Goal: Check status: Check status

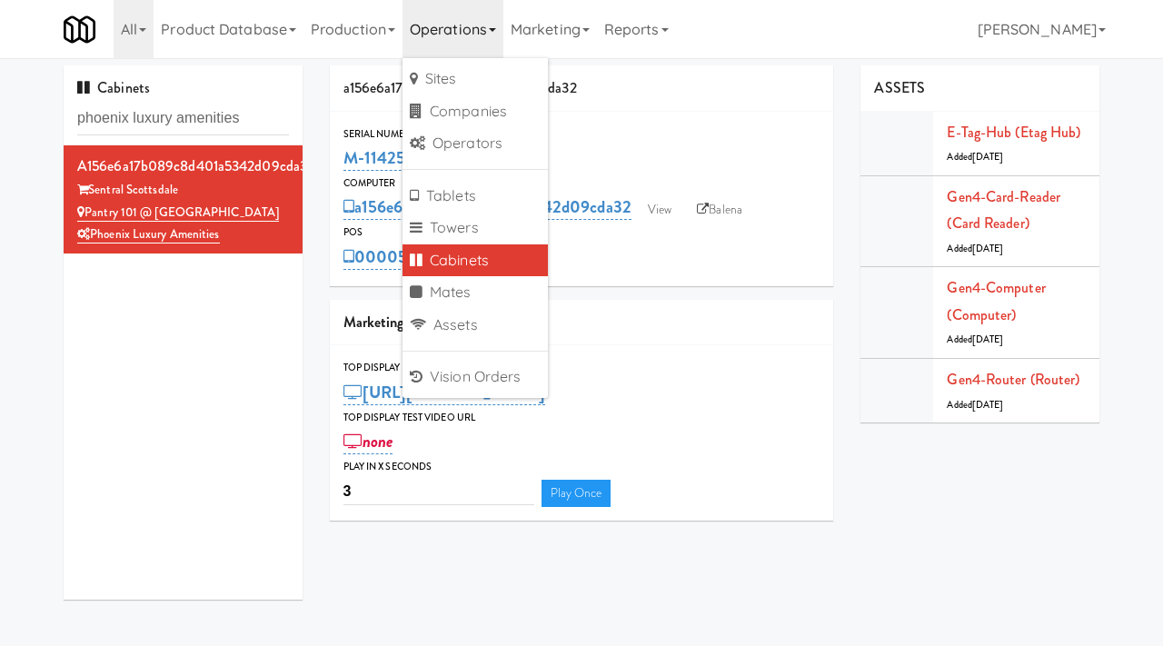
click at [224, 135] on div "Cabinets phoenix luxury amenities" at bounding box center [183, 105] width 239 height 80
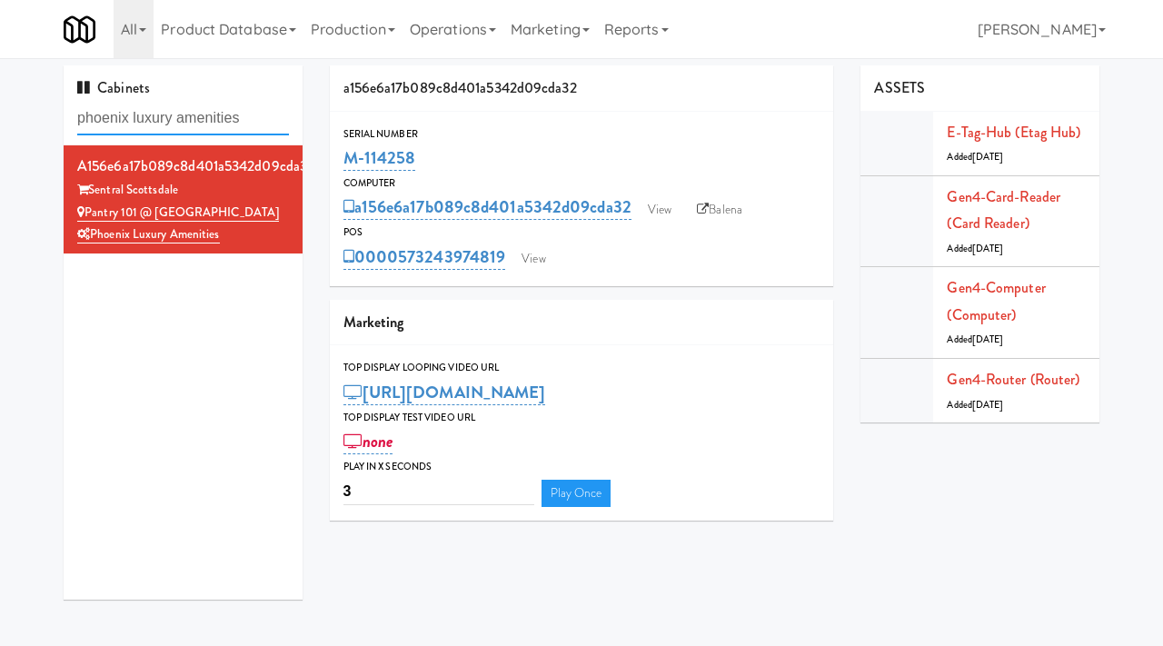
click at [212, 120] on input "phoenix luxury amenities" at bounding box center [183, 119] width 212 height 34
type input "standard"
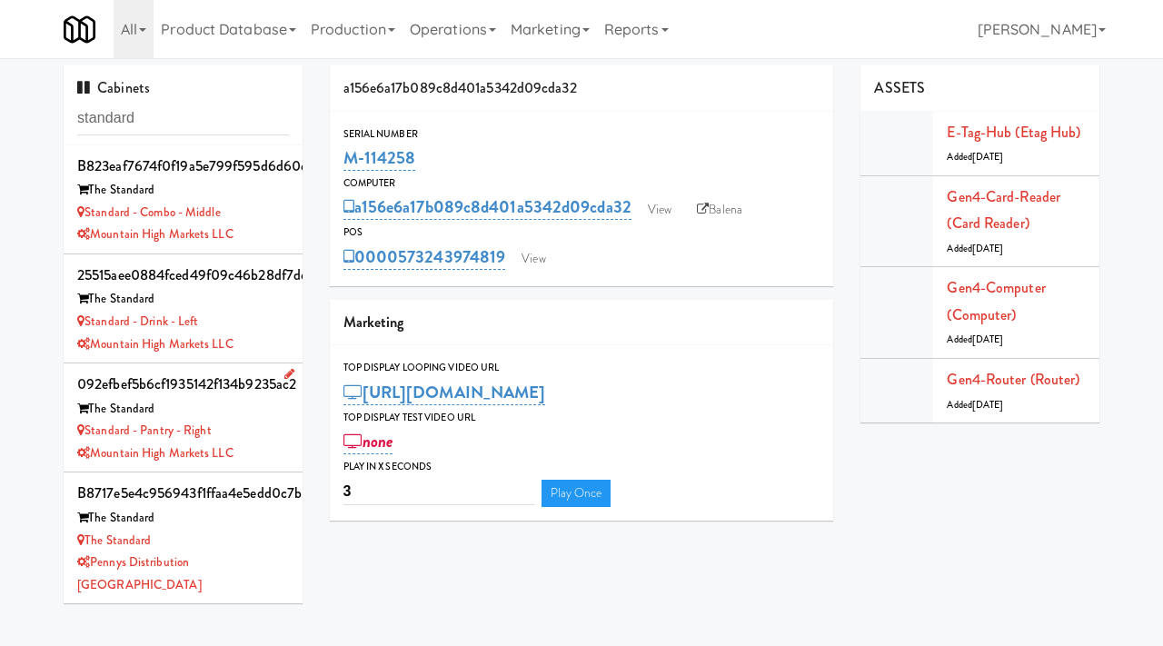
click at [274, 427] on div "Standard - Pantry - Right" at bounding box center [183, 431] width 212 height 23
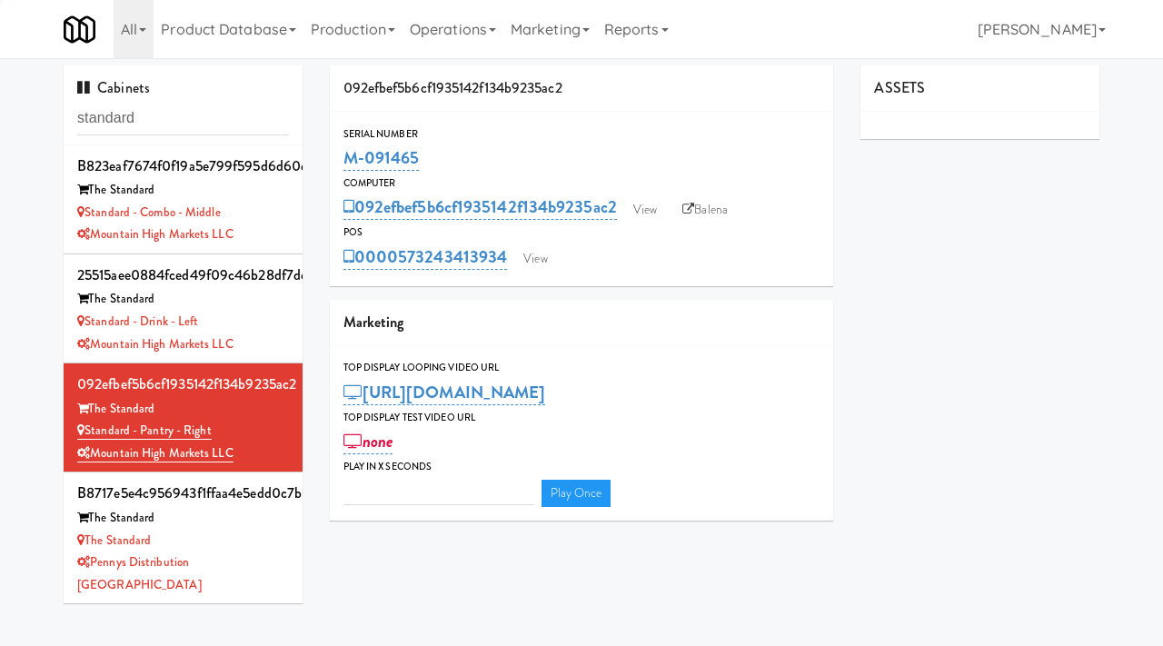
type input "3"
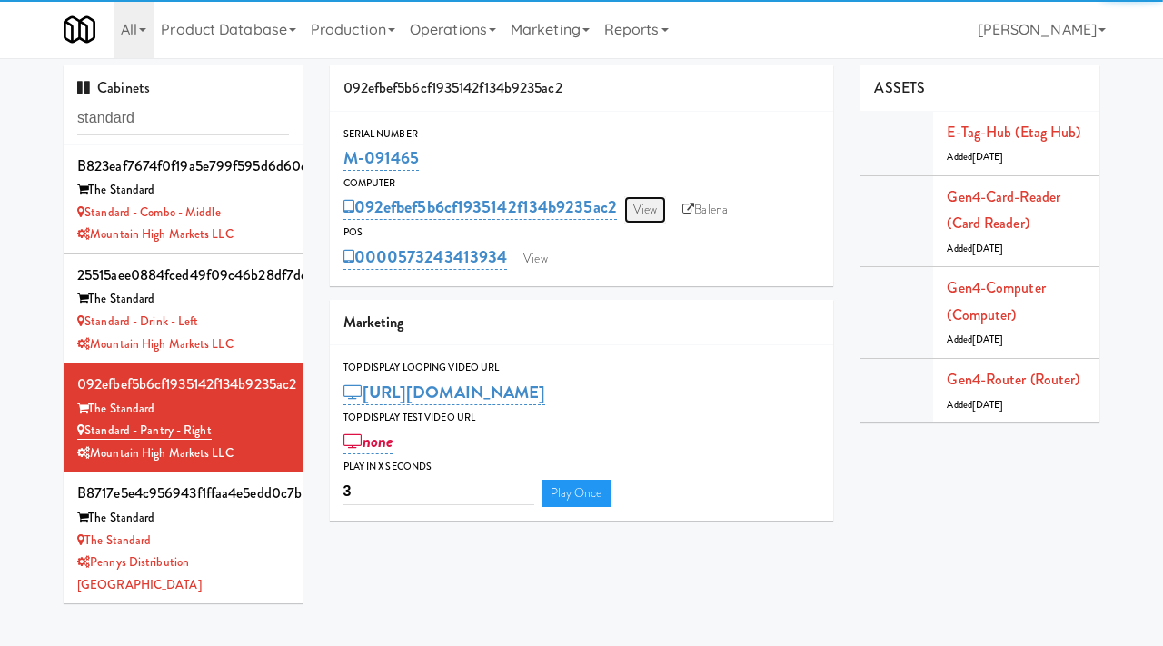
click at [656, 209] on link "View" at bounding box center [645, 209] width 42 height 27
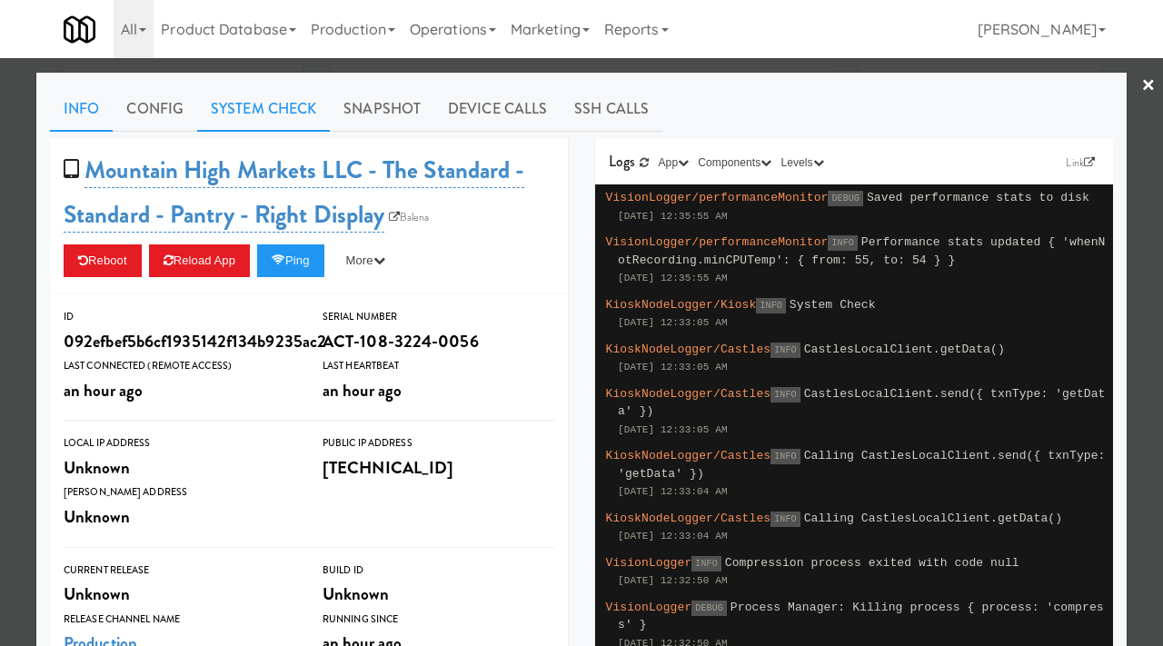
click at [293, 95] on link "System Check" at bounding box center [263, 108] width 133 height 45
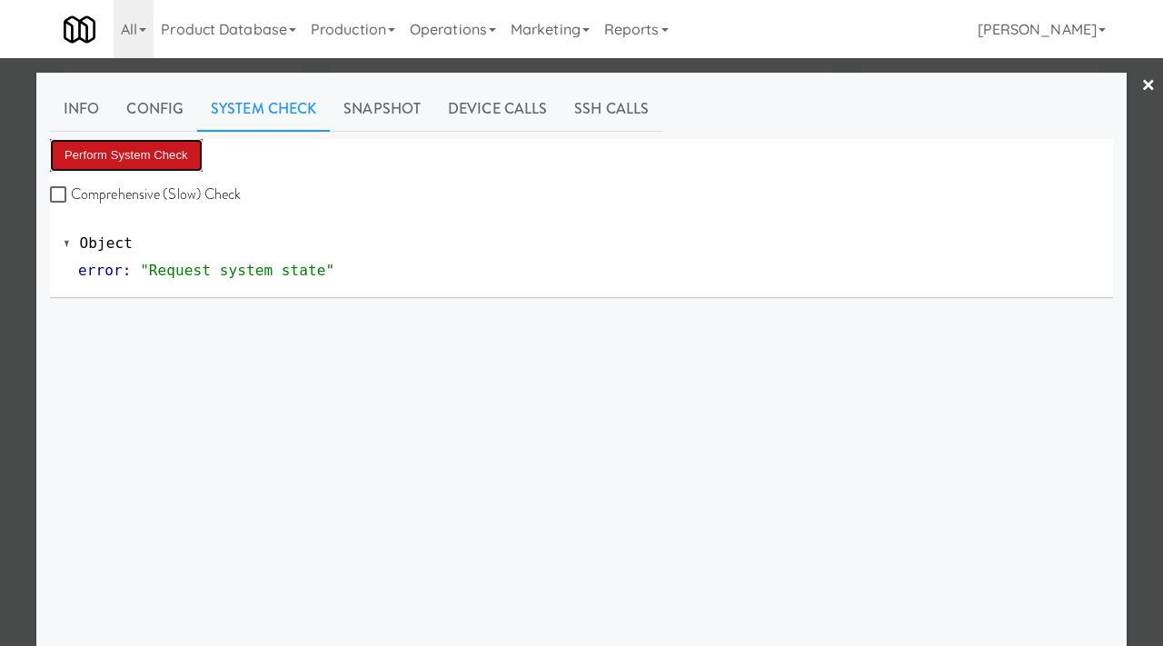
click at [138, 155] on button "Perform System Check" at bounding box center [126, 155] width 153 height 33
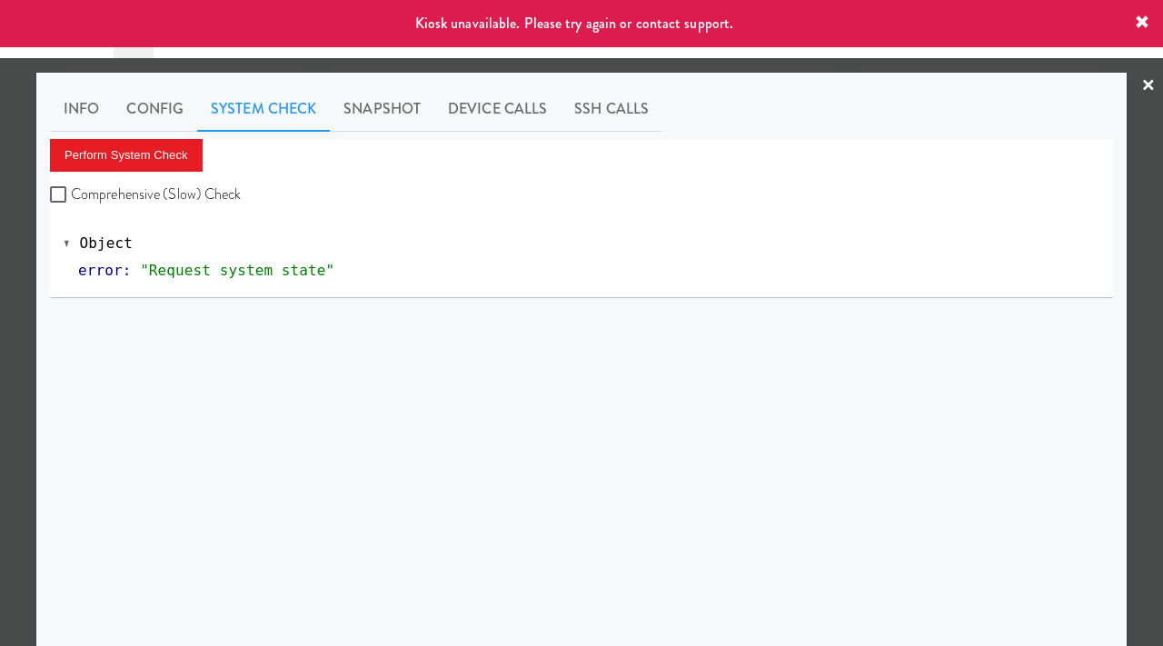
click at [0, 344] on div at bounding box center [581, 323] width 1163 height 646
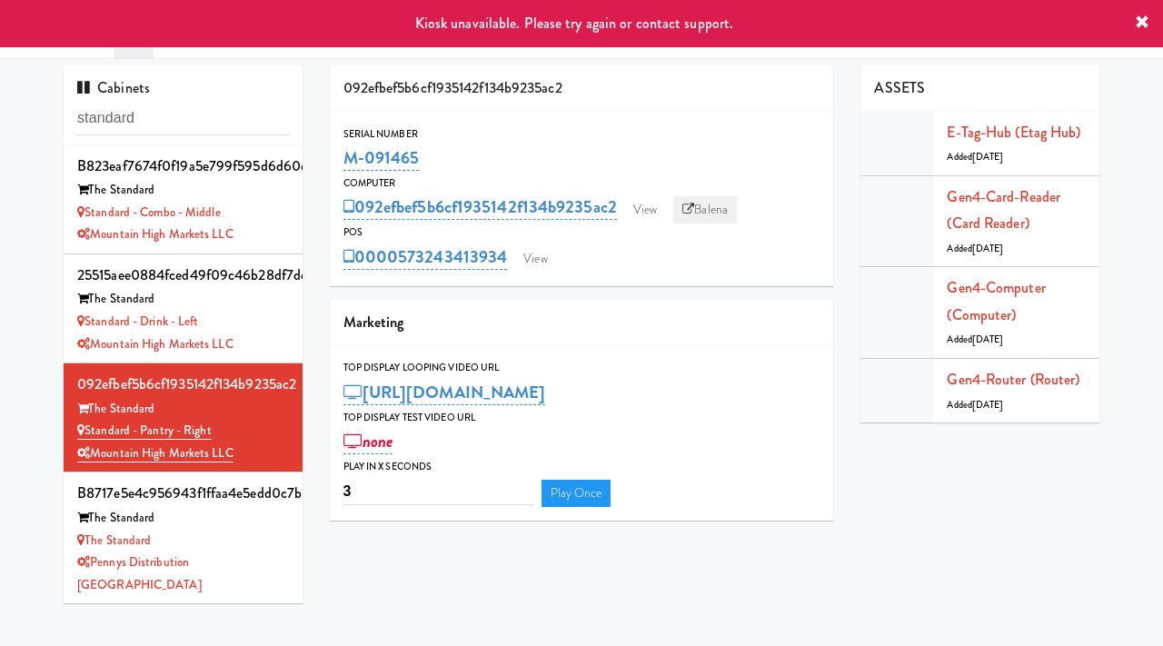
click at [693, 201] on link "Balena" at bounding box center [705, 209] width 64 height 27
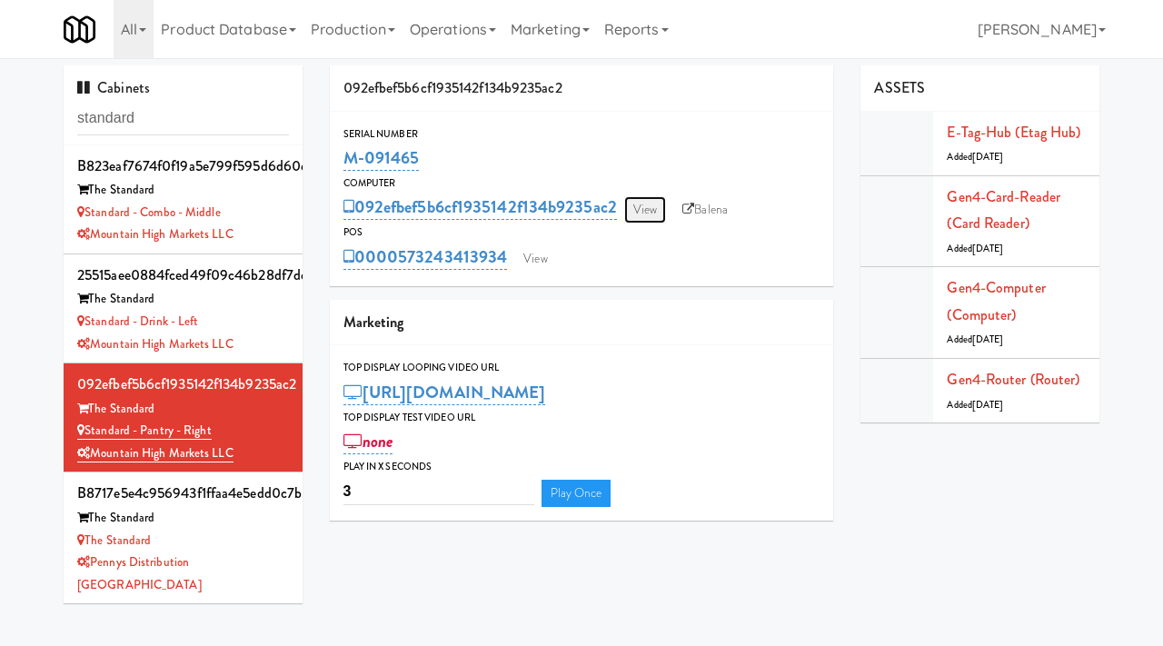
click at [653, 212] on link "View" at bounding box center [645, 209] width 42 height 27
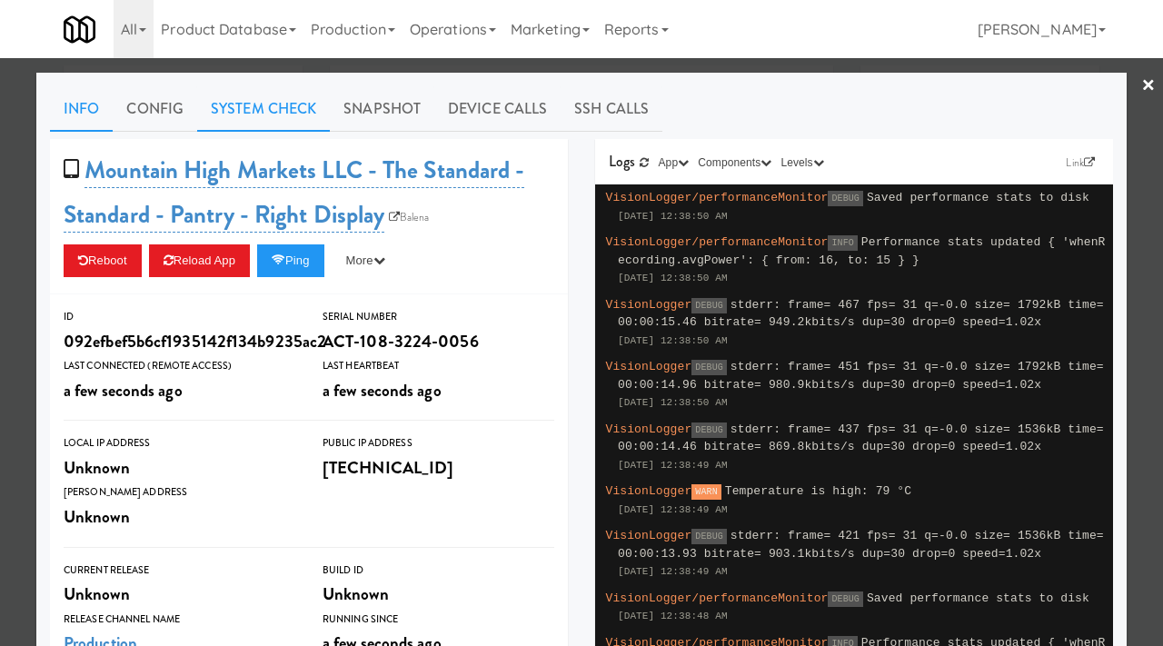
click at [294, 100] on link "System Check" at bounding box center [263, 108] width 133 height 45
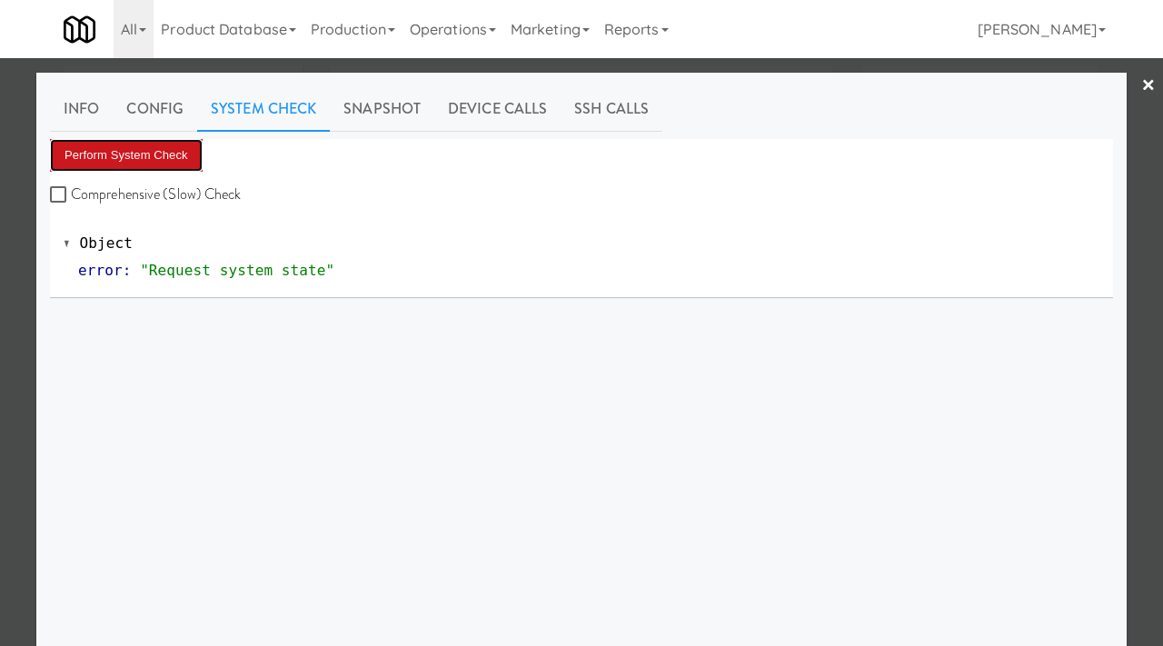
click at [133, 143] on button "Perform System Check" at bounding box center [126, 155] width 153 height 33
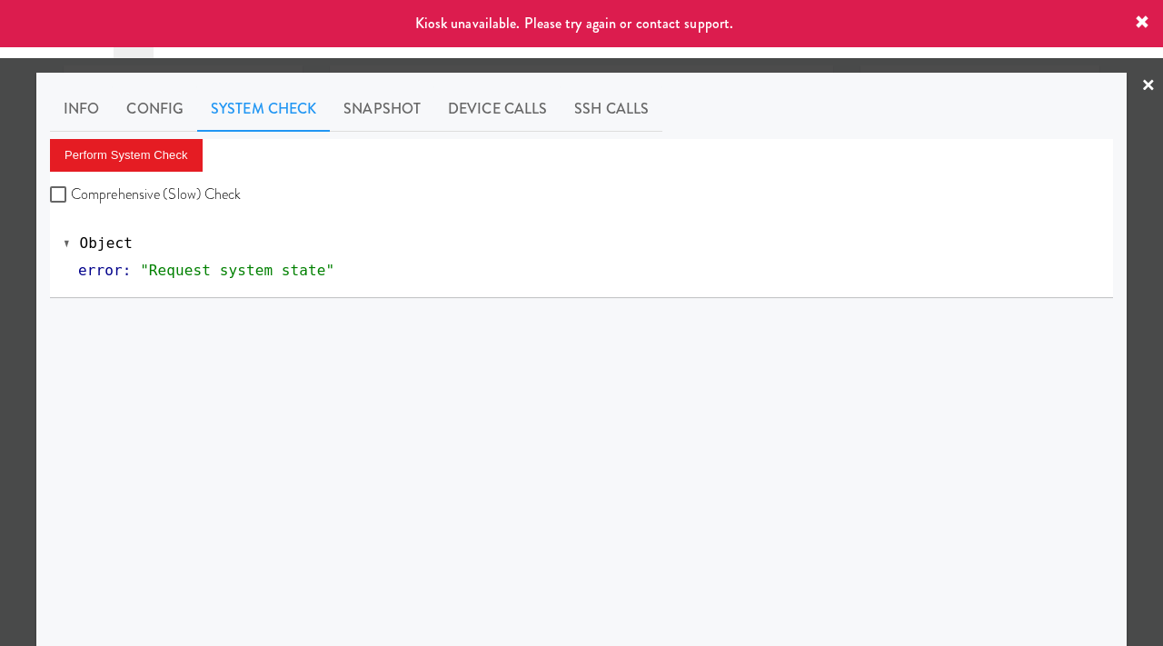
click at [0, 267] on div at bounding box center [581, 323] width 1163 height 646
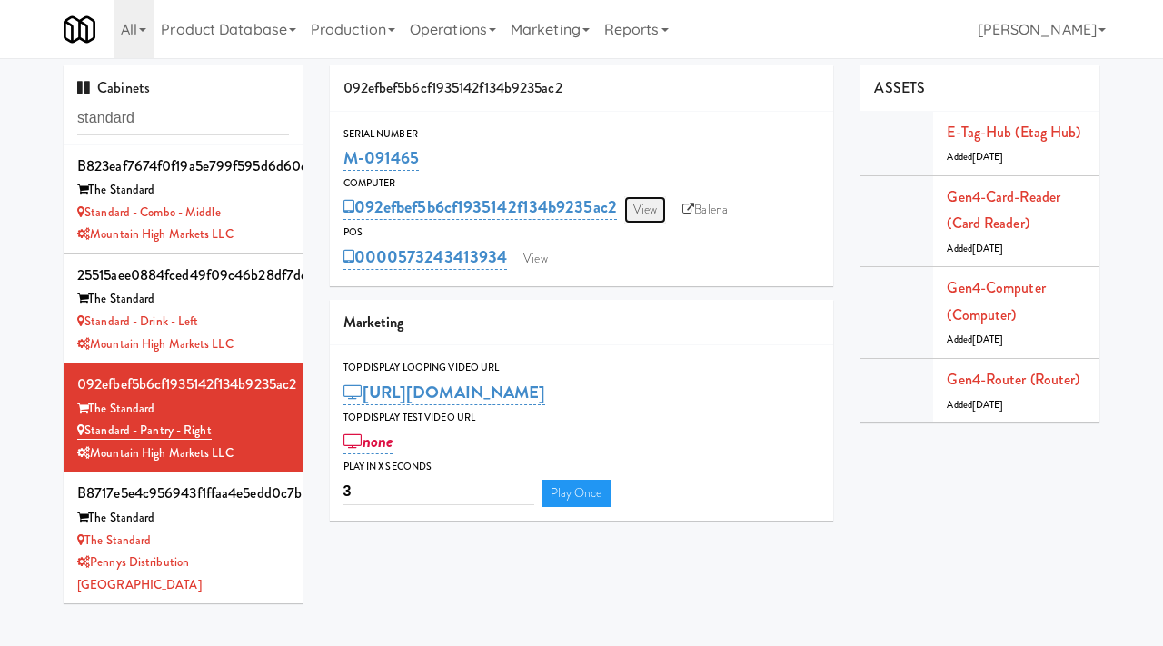
click at [640, 213] on link "View" at bounding box center [645, 209] width 42 height 27
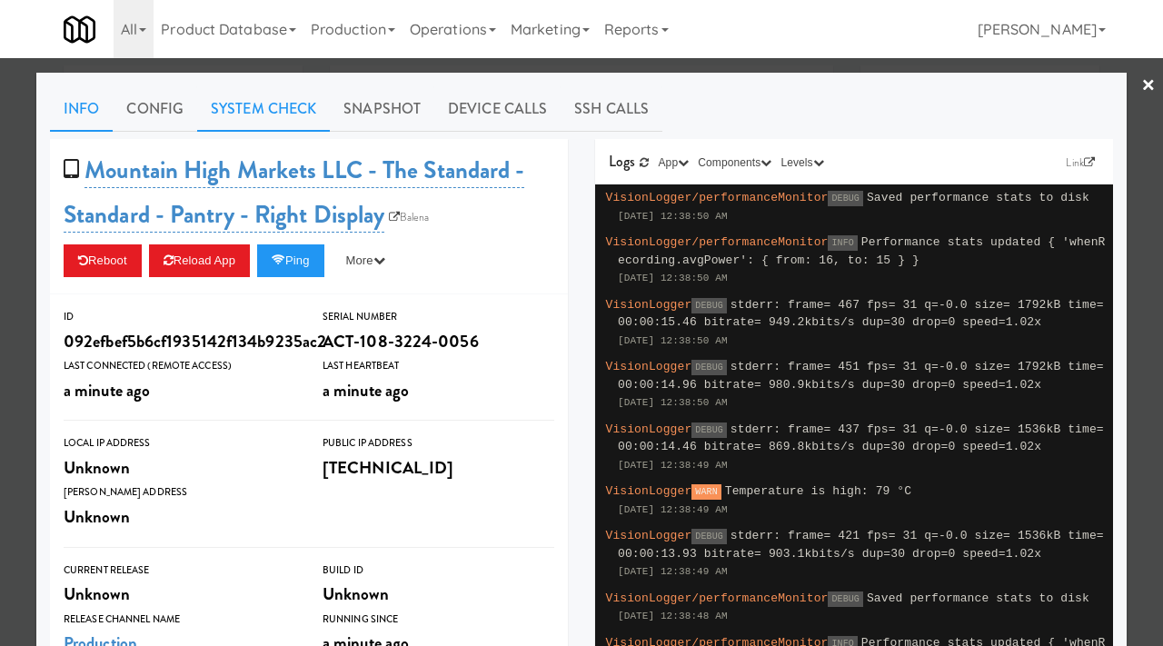
click at [283, 110] on link "System Check" at bounding box center [263, 108] width 133 height 45
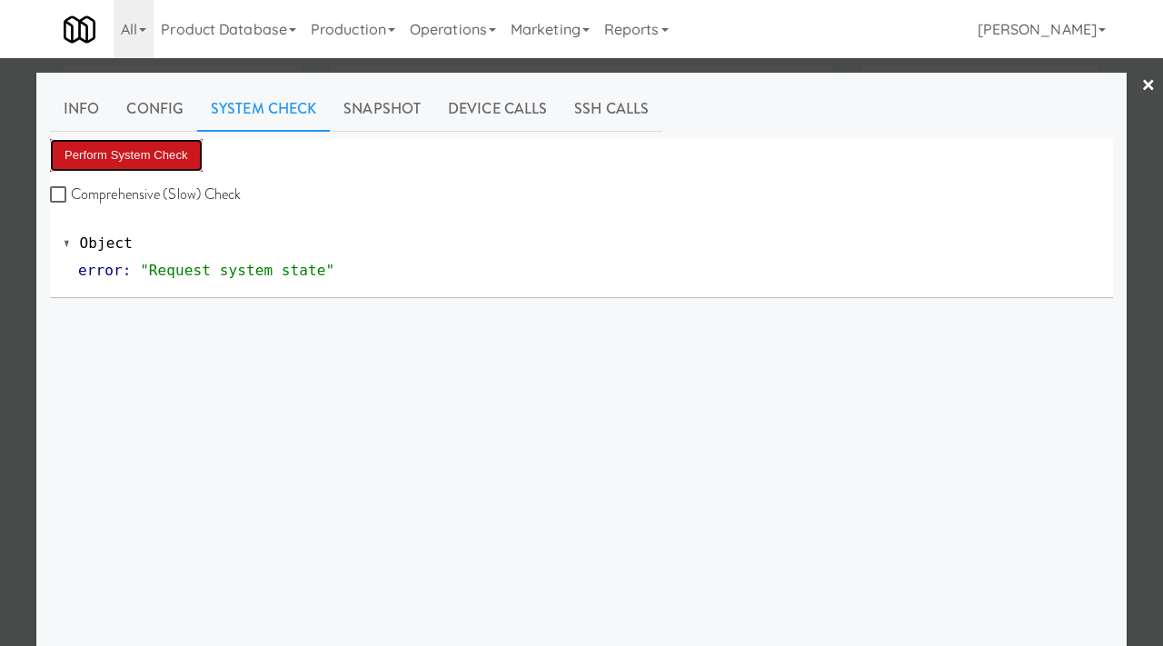
click at [129, 161] on button "Perform System Check" at bounding box center [126, 155] width 153 height 33
click at [127, 158] on button "Perform System Check" at bounding box center [126, 155] width 153 height 33
click at [145, 163] on button "Perform System Check" at bounding box center [126, 155] width 153 height 33
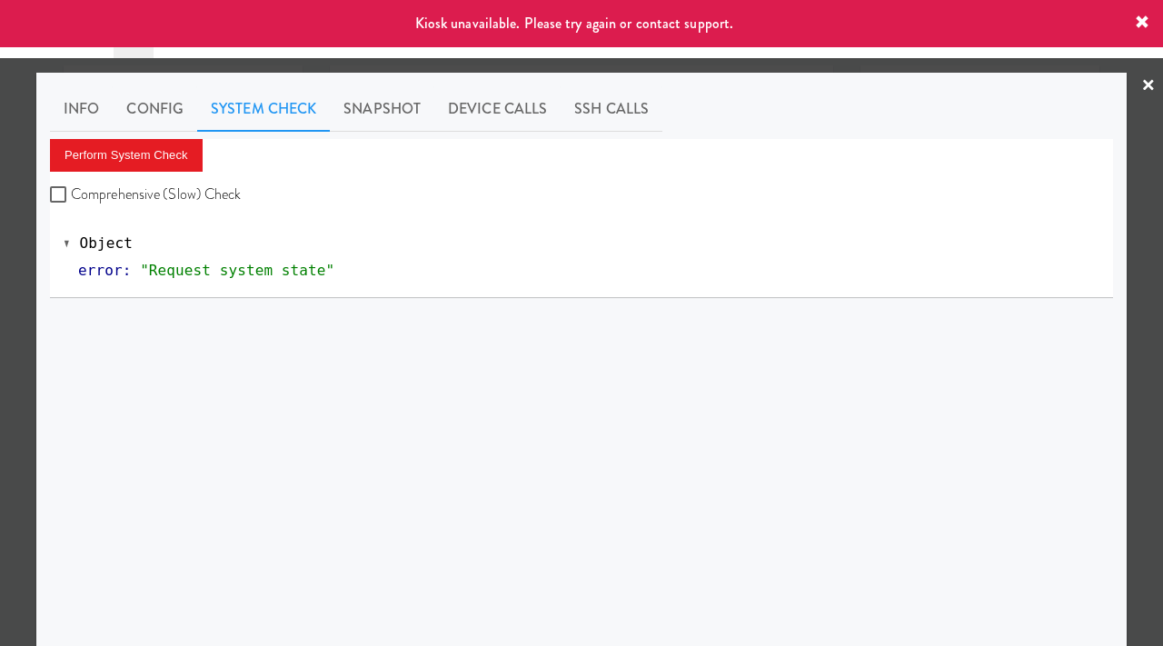
click at [39, 283] on div "Info Config System Check Snapshot Device Calls SSH Calls Perform System Check C…" at bounding box center [581, 454] width 1091 height 762
click at [0, 293] on div at bounding box center [581, 323] width 1163 height 646
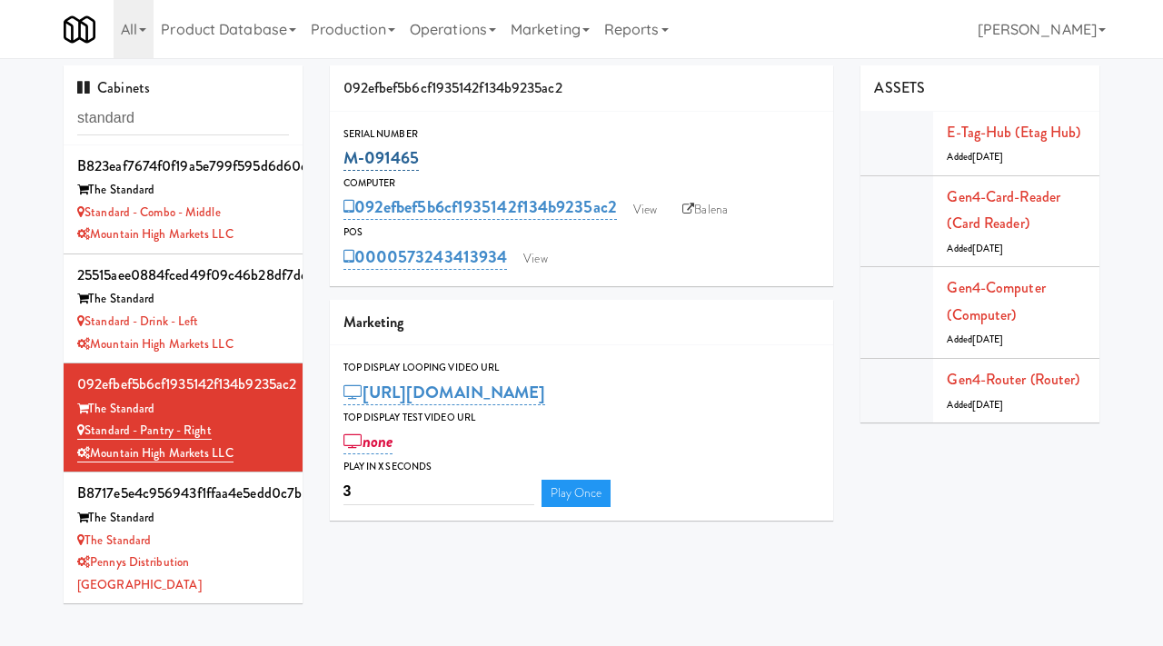
drag, startPoint x: 434, startPoint y: 165, endPoint x: 346, endPoint y: 153, distance: 88.9
click at [346, 153] on div "M-091465" at bounding box center [582, 158] width 477 height 31
copy link "M-091465"
click at [647, 217] on link "View" at bounding box center [645, 209] width 42 height 27
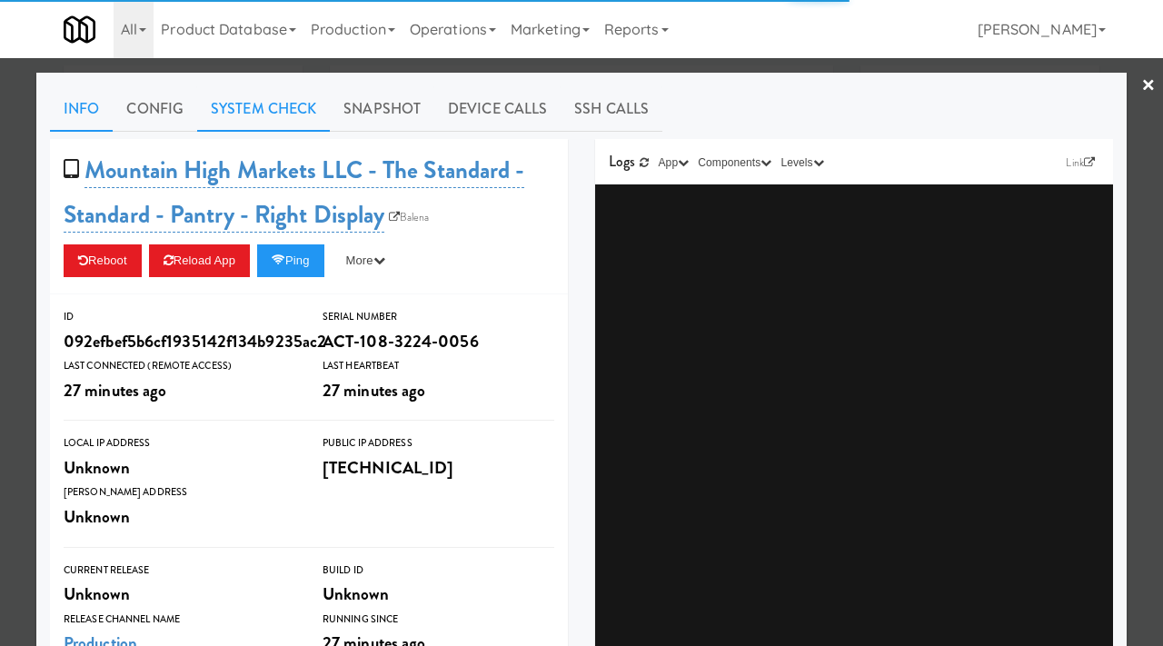
click at [260, 103] on link "System Check" at bounding box center [263, 108] width 133 height 45
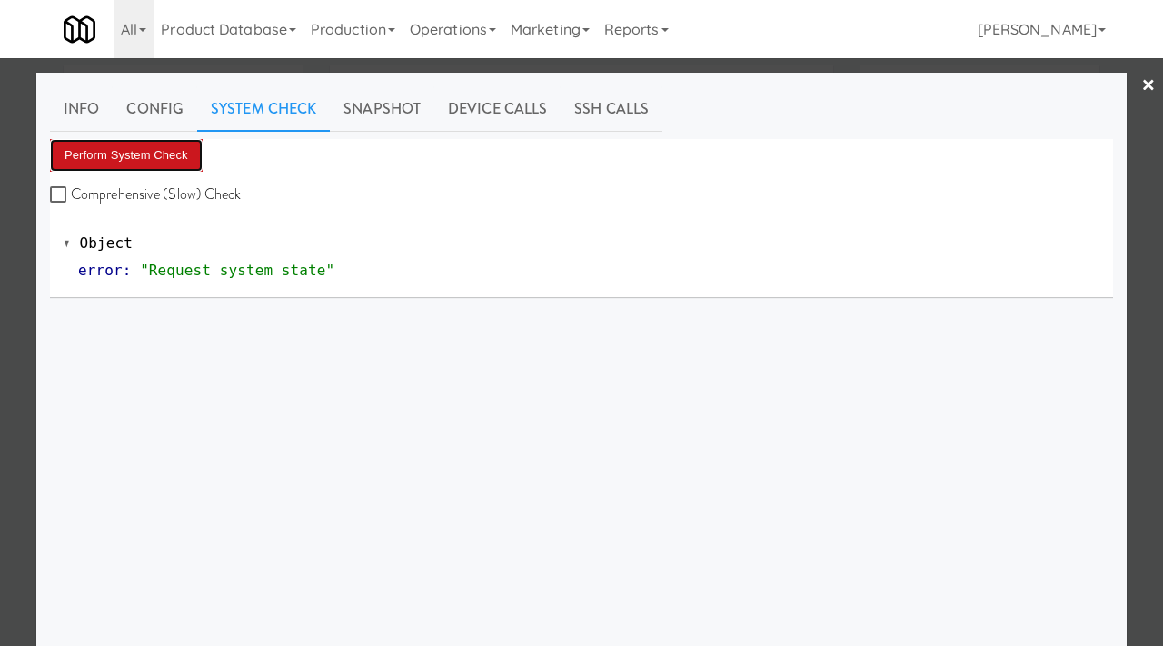
click at [149, 163] on button "Perform System Check" at bounding box center [126, 155] width 153 height 33
click at [104, 154] on button "Perform System Check" at bounding box center [126, 155] width 153 height 33
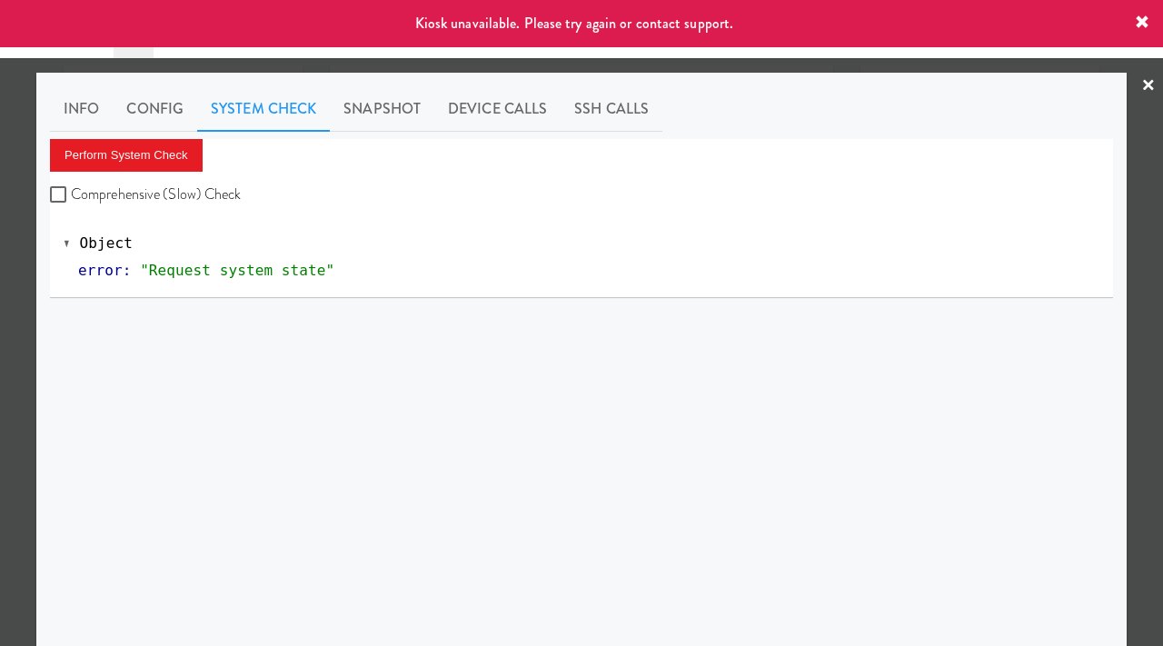
click at [0, 259] on div at bounding box center [581, 323] width 1163 height 646
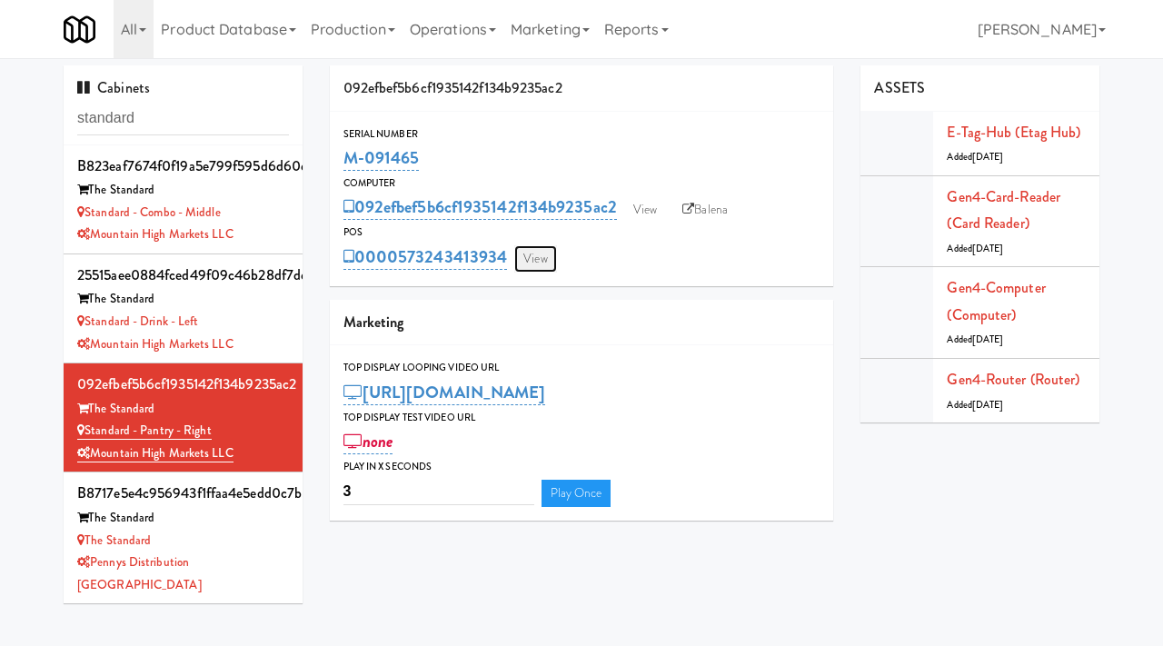
click at [547, 253] on link "View" at bounding box center [535, 258] width 42 height 27
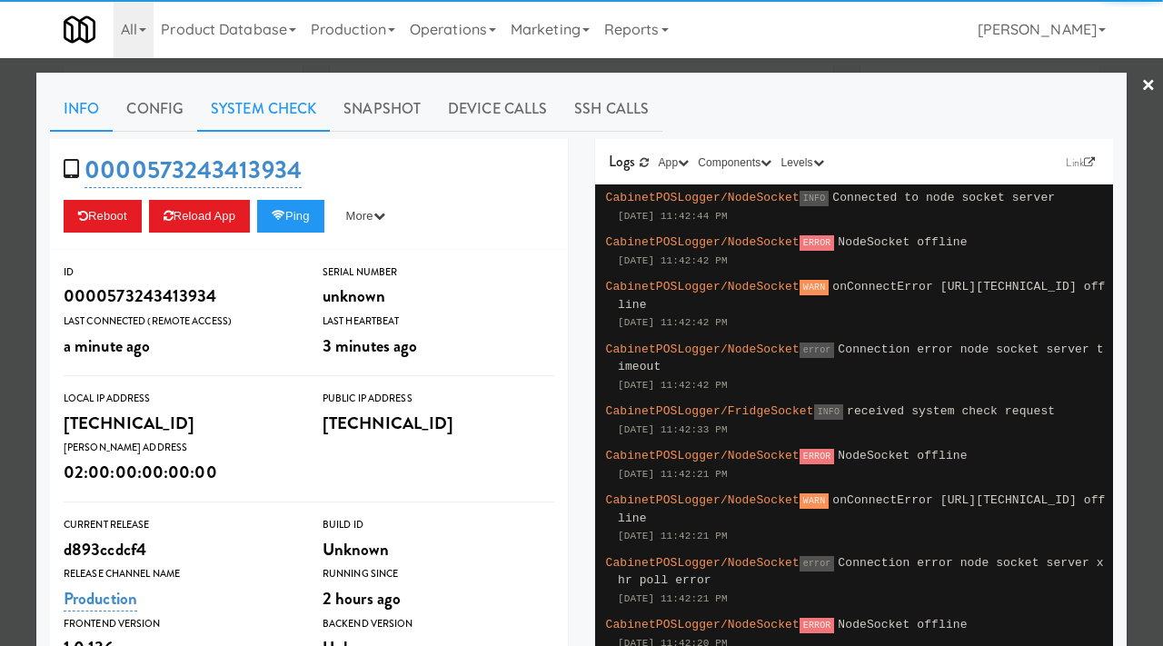
click at [253, 102] on link "System Check" at bounding box center [263, 108] width 133 height 45
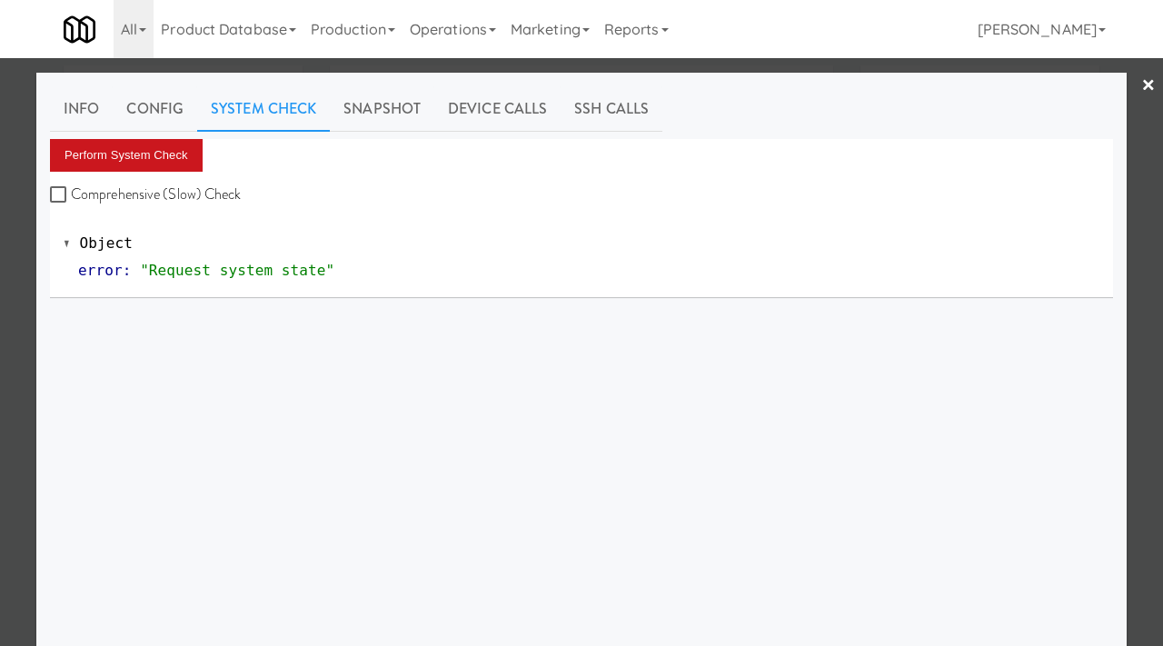
click at [135, 155] on button "Perform System Check" at bounding box center [126, 155] width 153 height 33
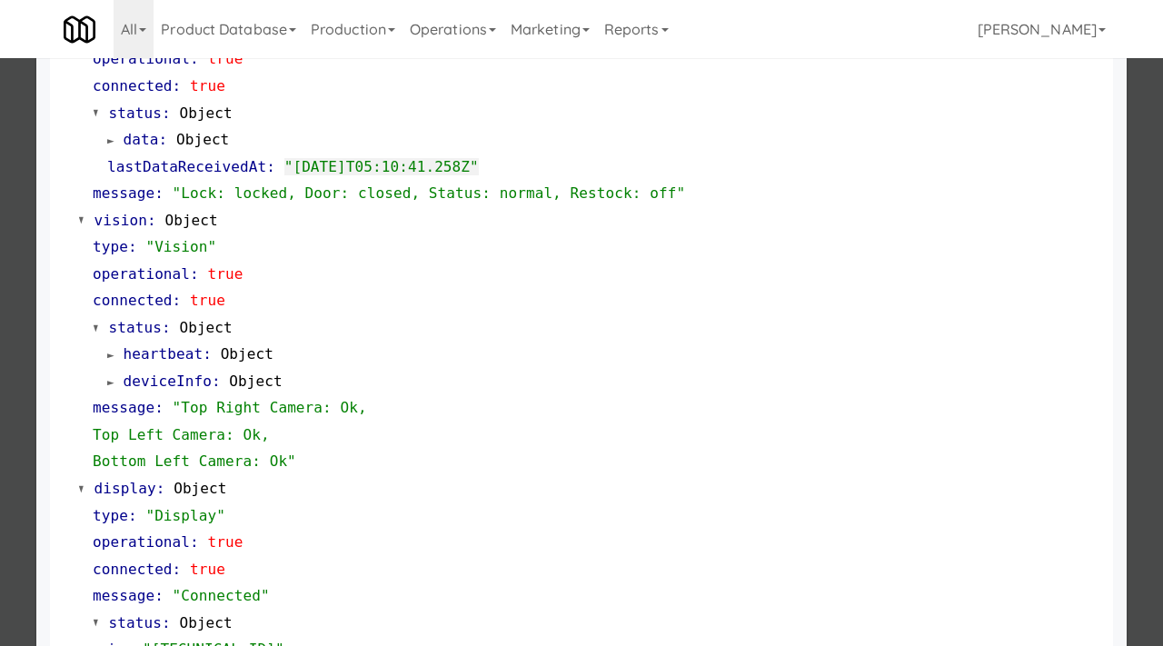
scroll to position [765, 0]
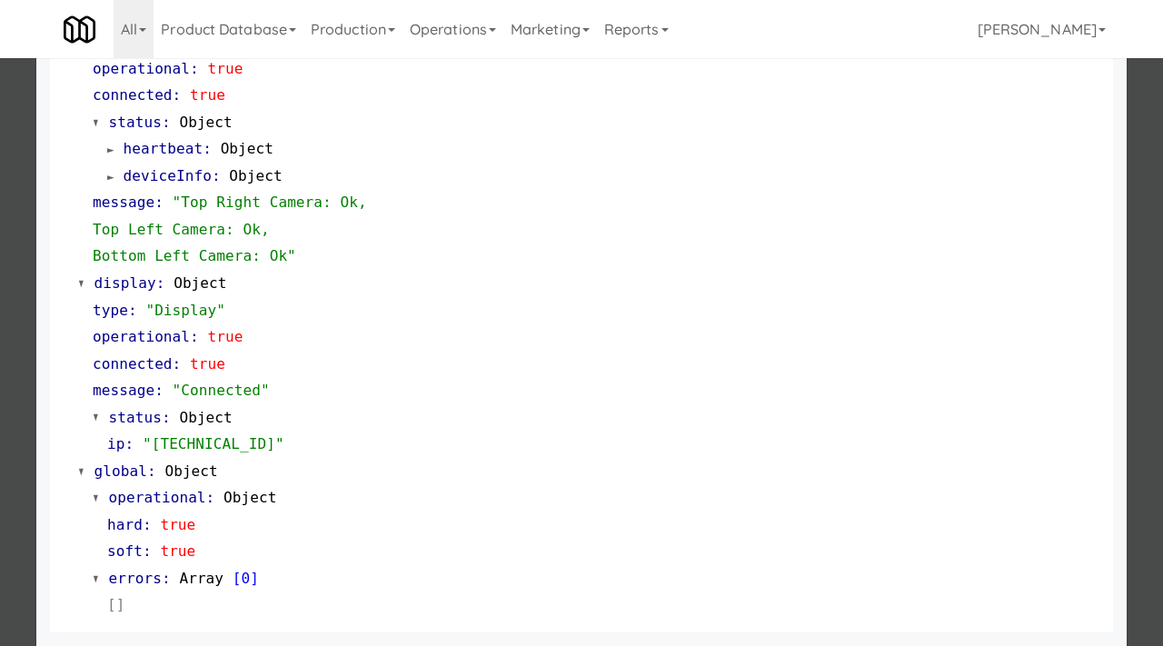
click at [0, 274] on div at bounding box center [581, 323] width 1163 height 646
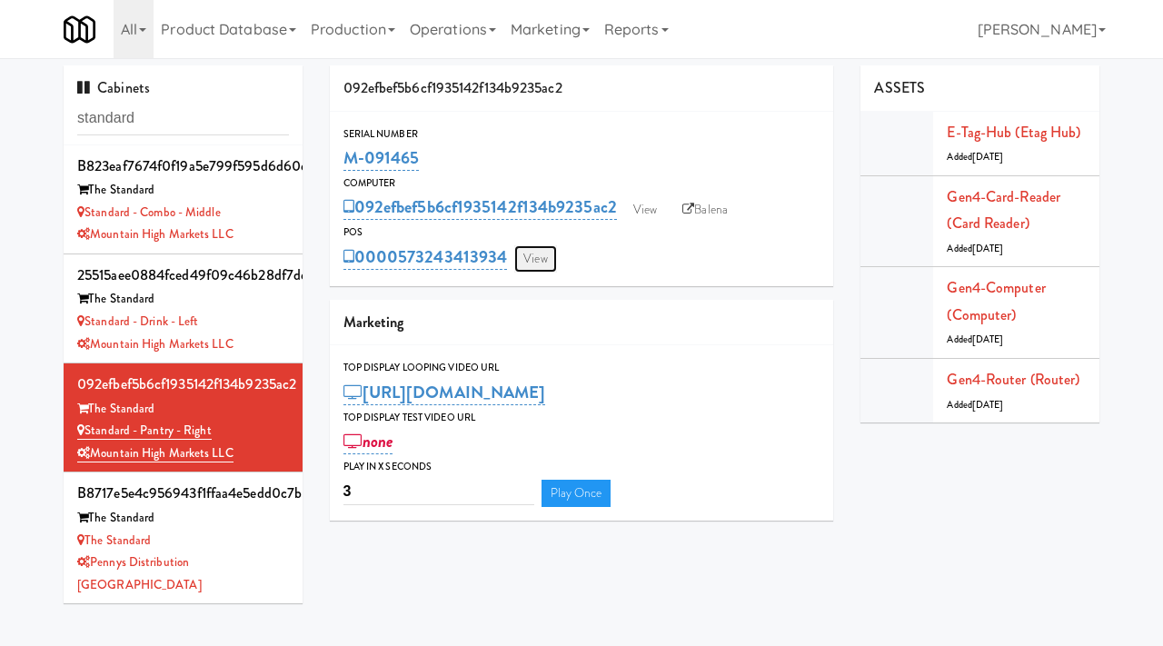
click at [535, 247] on link "View" at bounding box center [535, 258] width 42 height 27
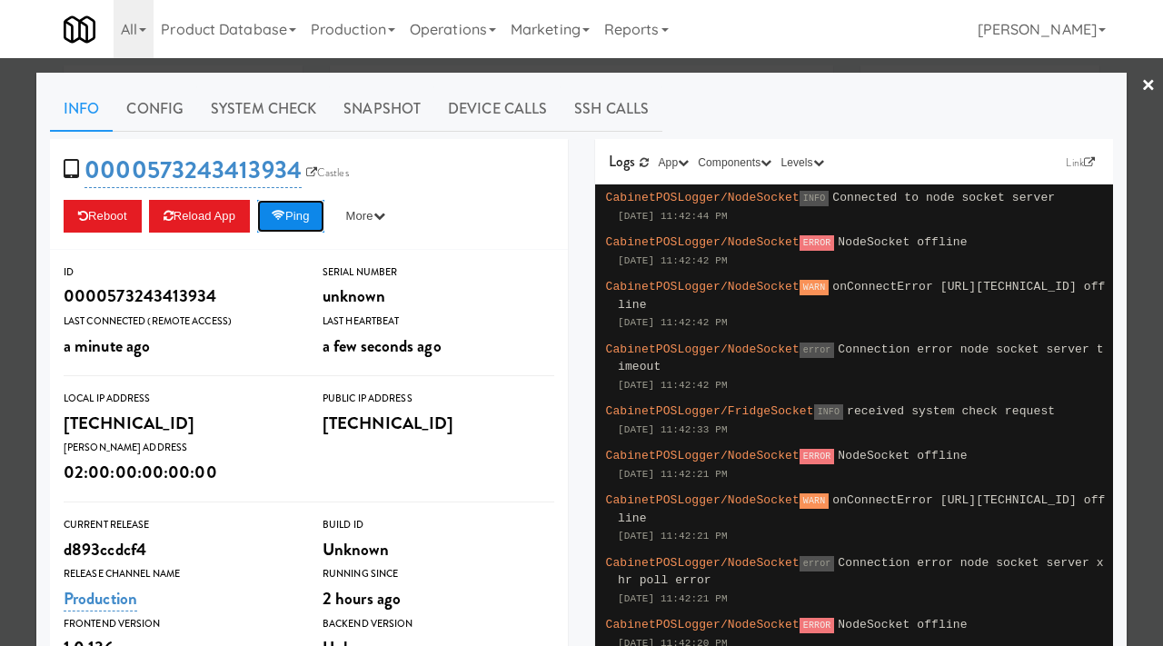
click at [285, 213] on icon at bounding box center [279, 216] width 14 height 12
click at [387, 107] on link "Snapshot" at bounding box center [382, 108] width 105 height 45
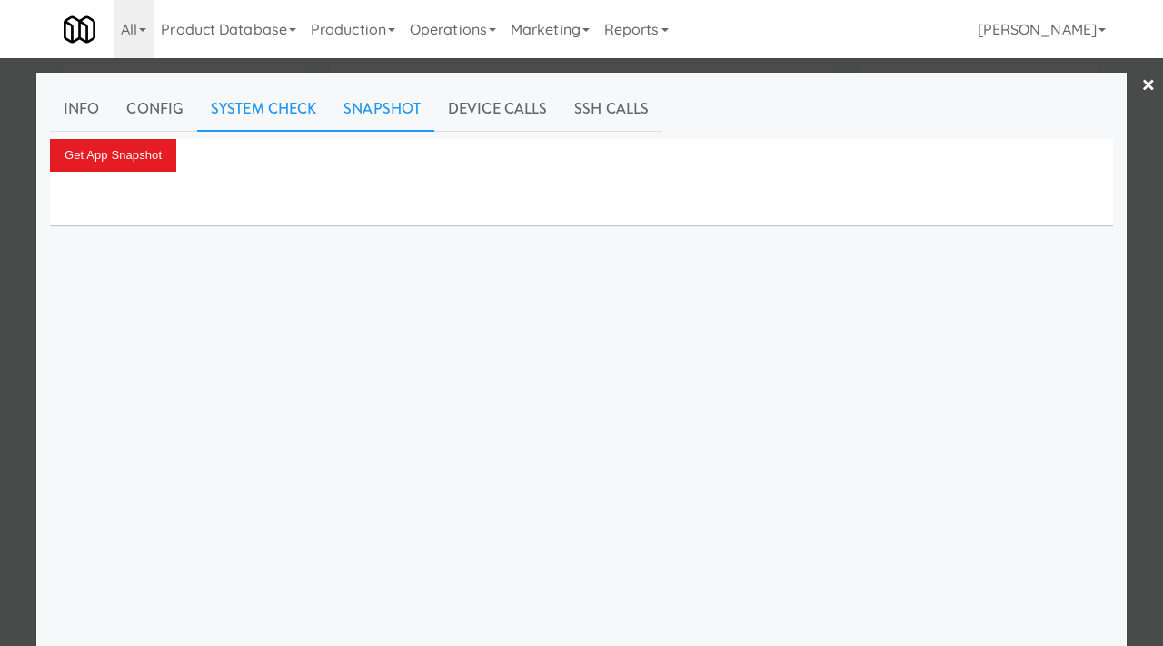
click at [259, 114] on link "System Check" at bounding box center [263, 108] width 133 height 45
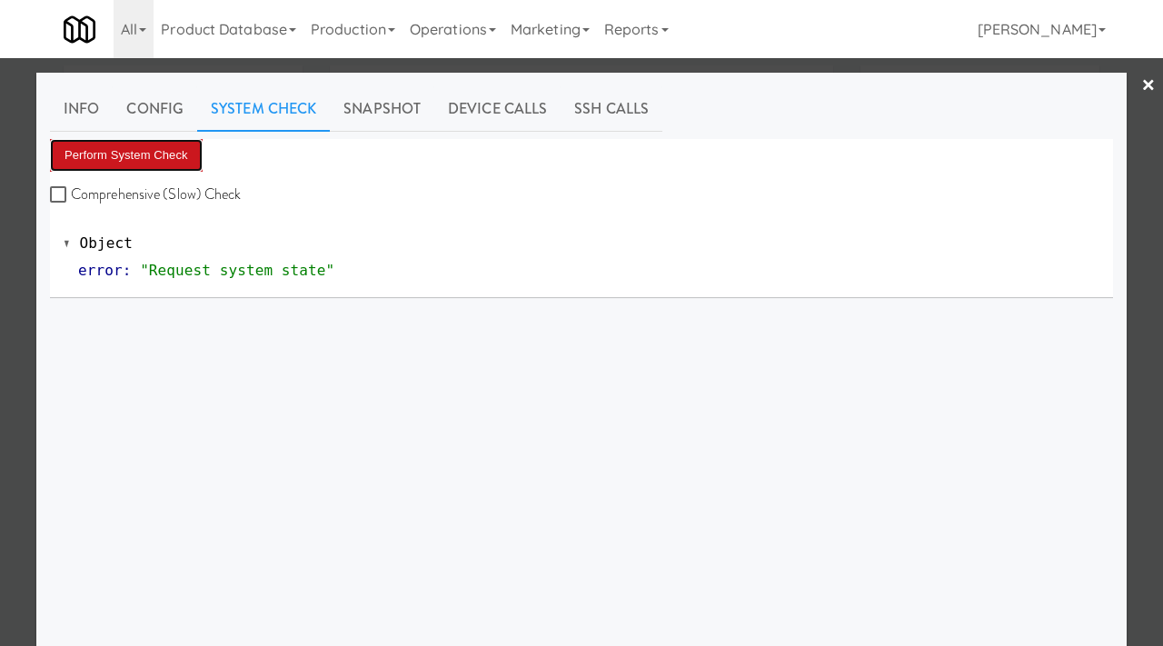
click at [130, 144] on button "Perform System Check" at bounding box center [126, 155] width 153 height 33
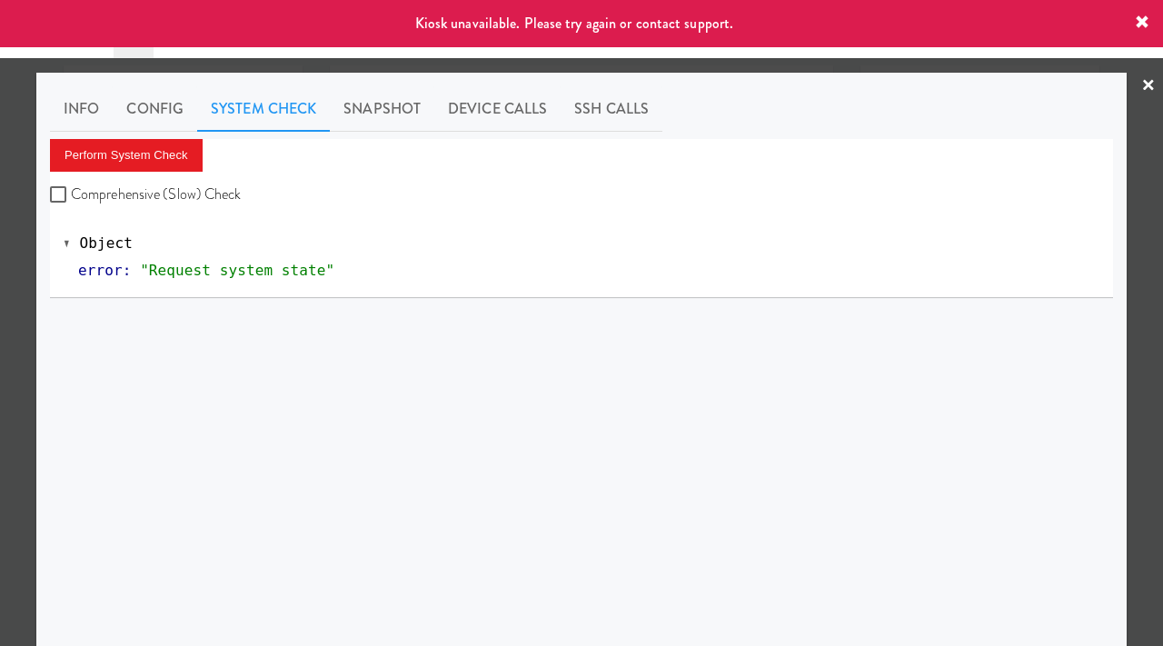
click at [0, 272] on div at bounding box center [581, 323] width 1163 height 646
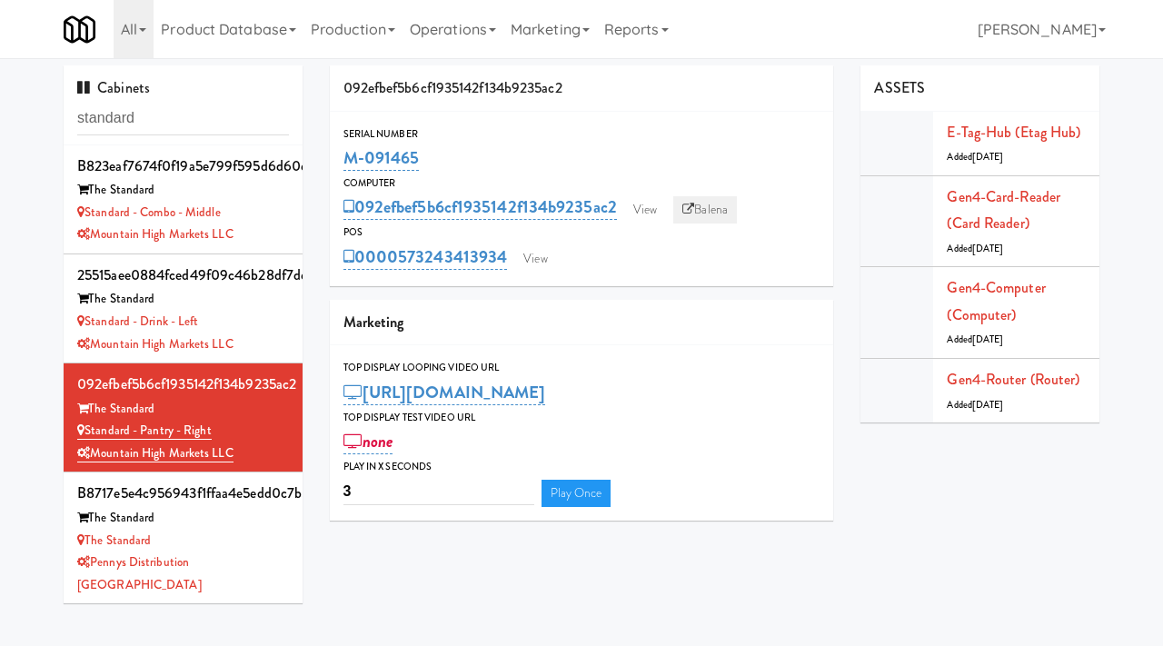
click at [716, 212] on link "Balena" at bounding box center [705, 209] width 64 height 27
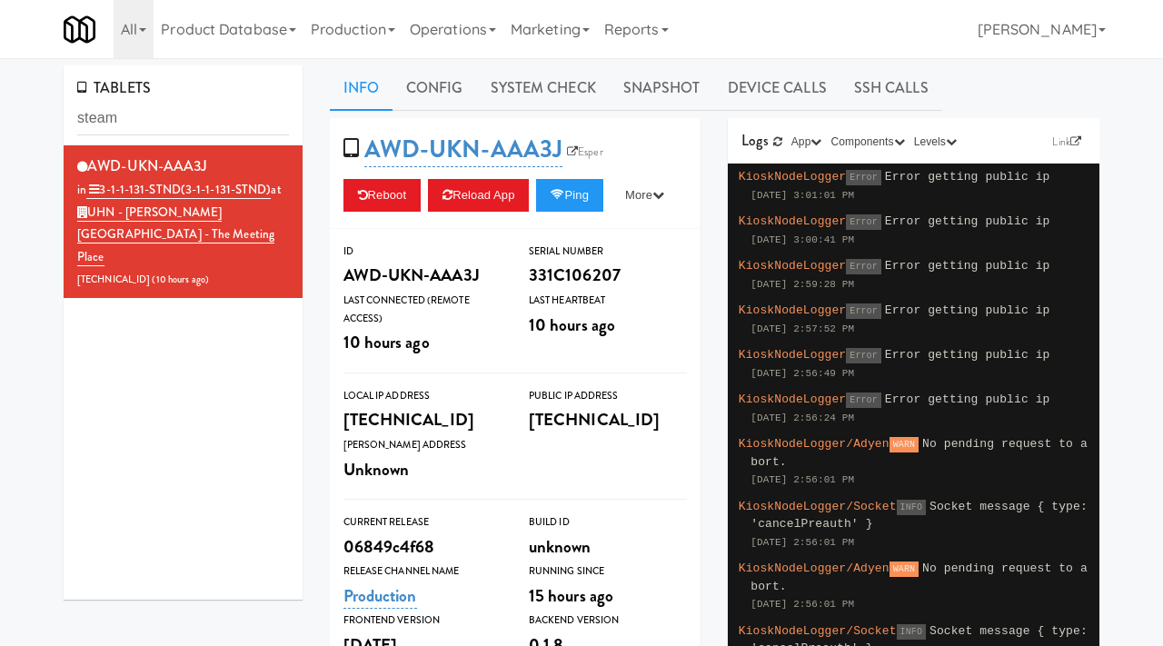
type input "steam"
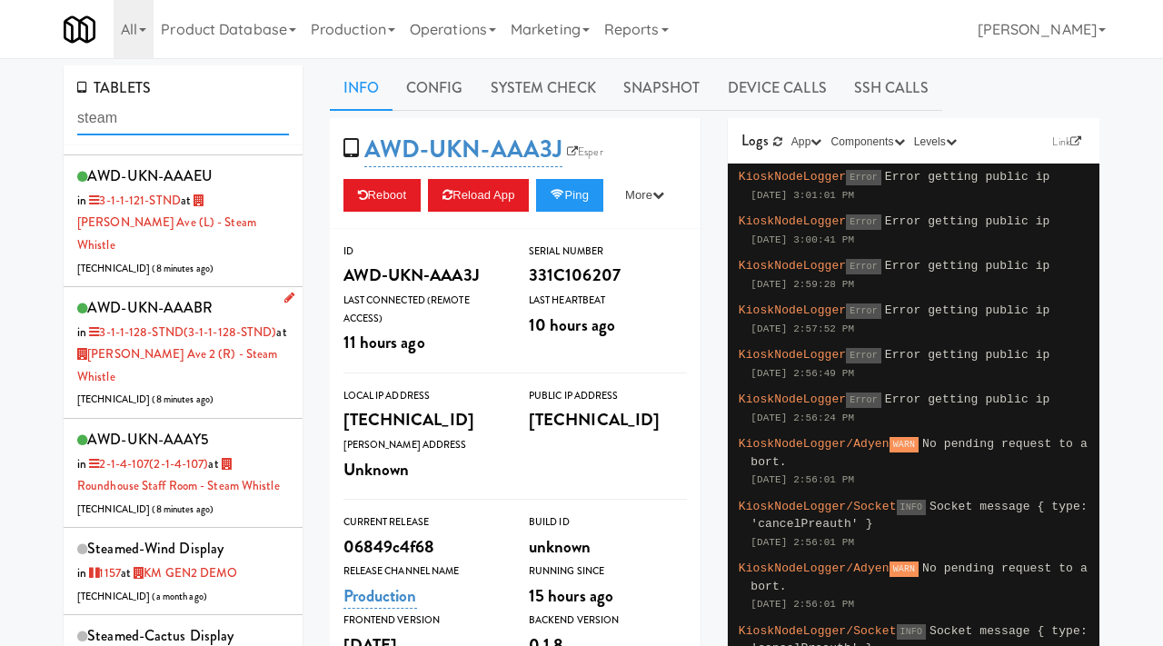
scroll to position [78, 0]
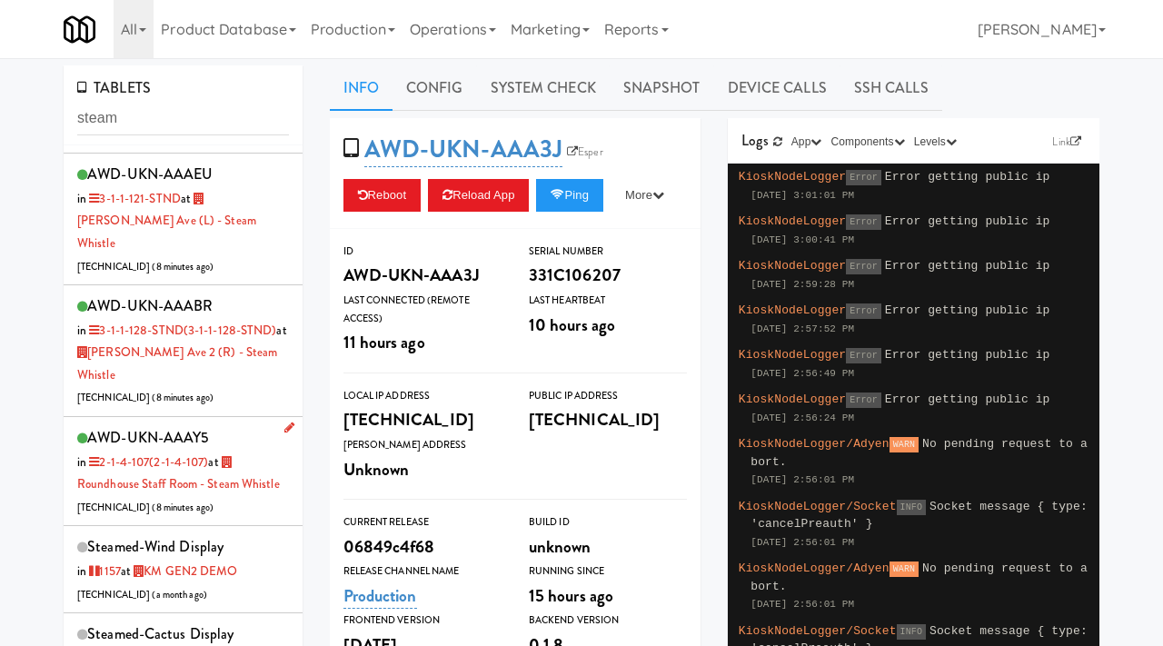
click at [268, 424] on div "AWD-UKN-AAAY5 in 2-1-4-107 (2-1-4-107) at Roundhouse Staff Room - Steam Whistle…" at bounding box center [183, 471] width 212 height 94
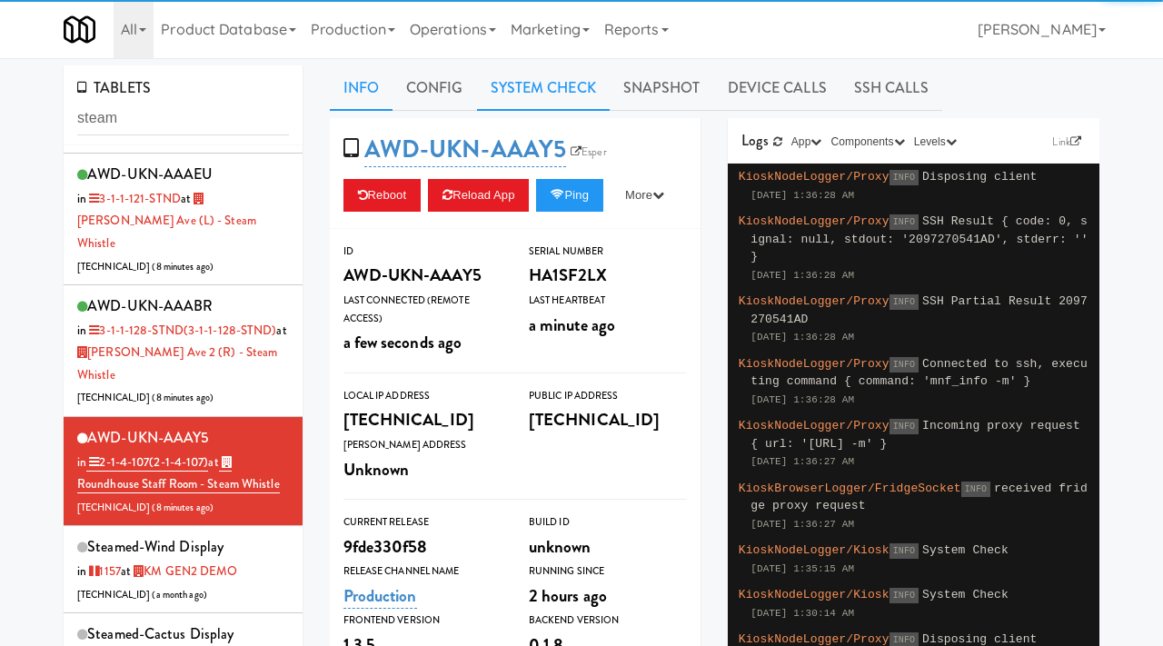
click at [566, 84] on link "System Check" at bounding box center [543, 87] width 133 height 45
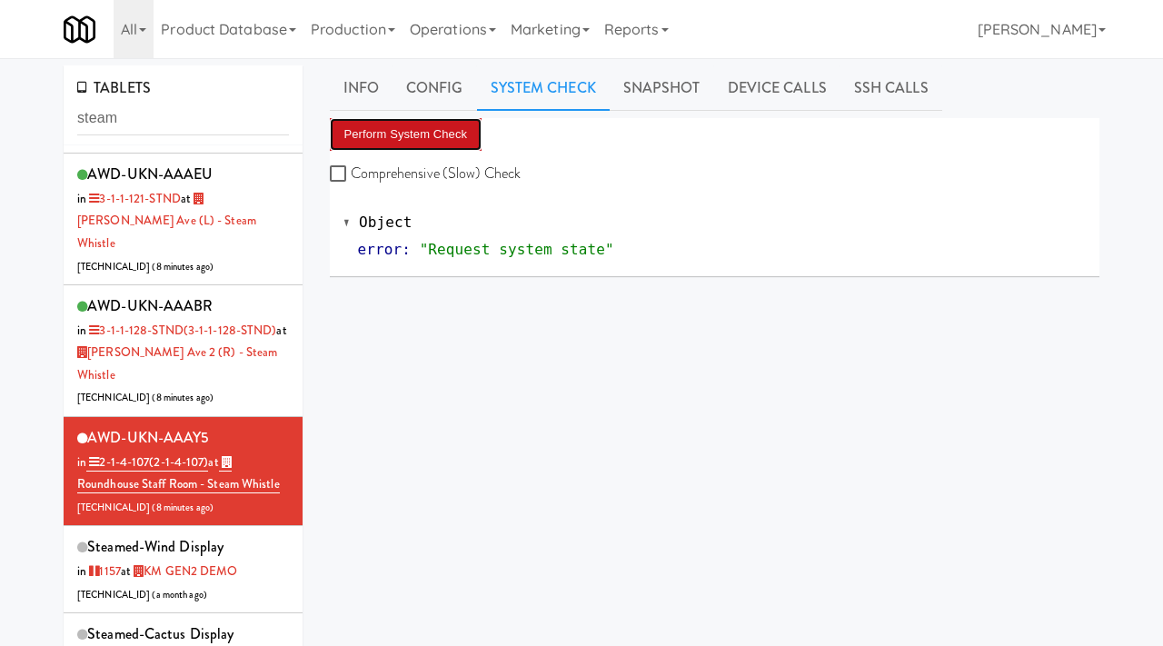
click at [407, 121] on button "Perform System Check" at bounding box center [406, 134] width 153 height 33
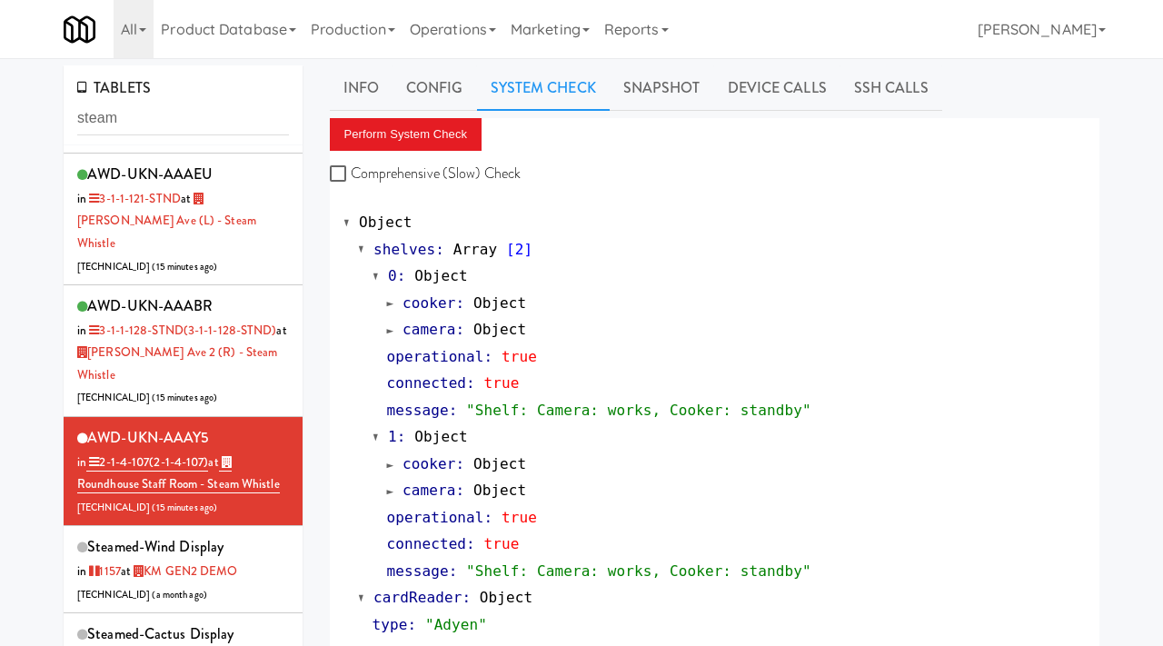
click at [553, 93] on link "System Check" at bounding box center [543, 87] width 133 height 45
click at [252, 238] on div "AWD-UKN-AAAEU in 3-1-1-121-STND at Evans Ave (L) - Steam Whistle 206.0.69.33 ( …" at bounding box center [183, 219] width 212 height 116
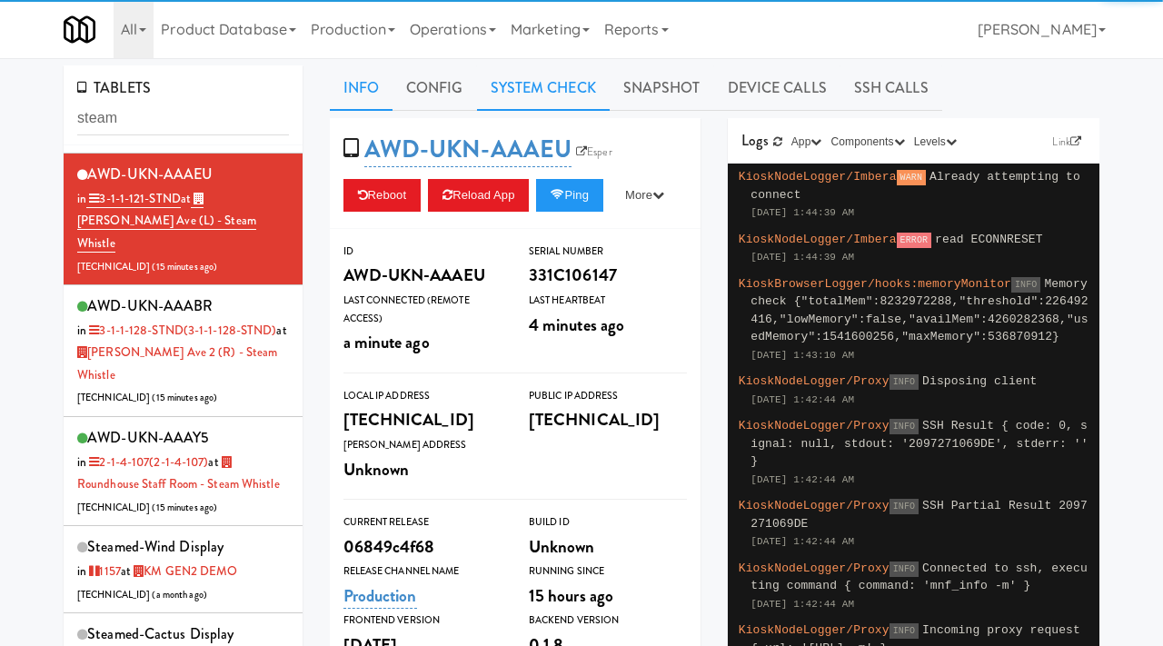
click at [565, 83] on link "System Check" at bounding box center [543, 87] width 133 height 45
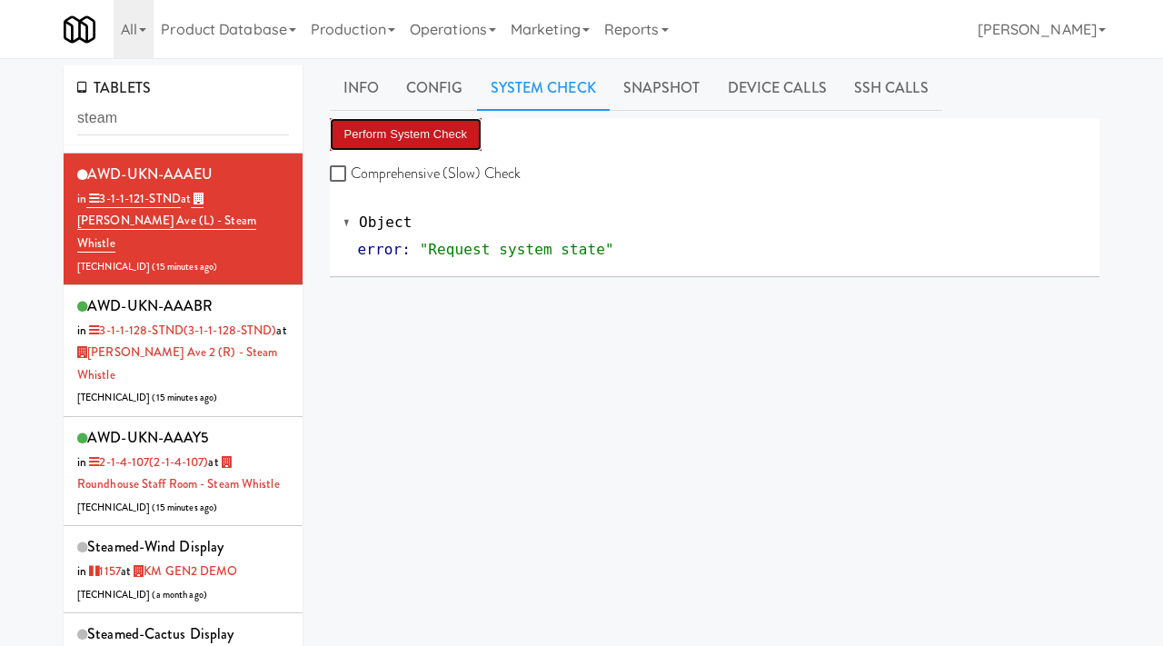
click at [389, 127] on button "Perform System Check" at bounding box center [406, 134] width 153 height 33
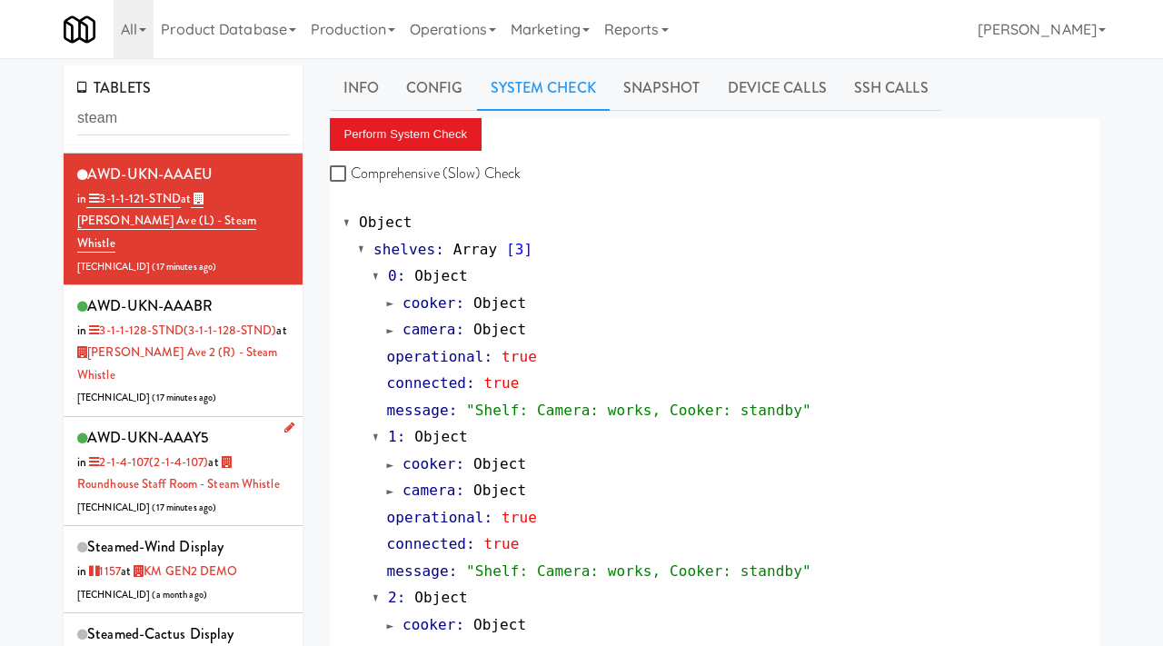
click at [269, 460] on div "AWD-UKN-AAAY5 in 2-1-4-107 (2-1-4-107) at Roundhouse Staff Room - Steam Whistle…" at bounding box center [183, 471] width 212 height 94
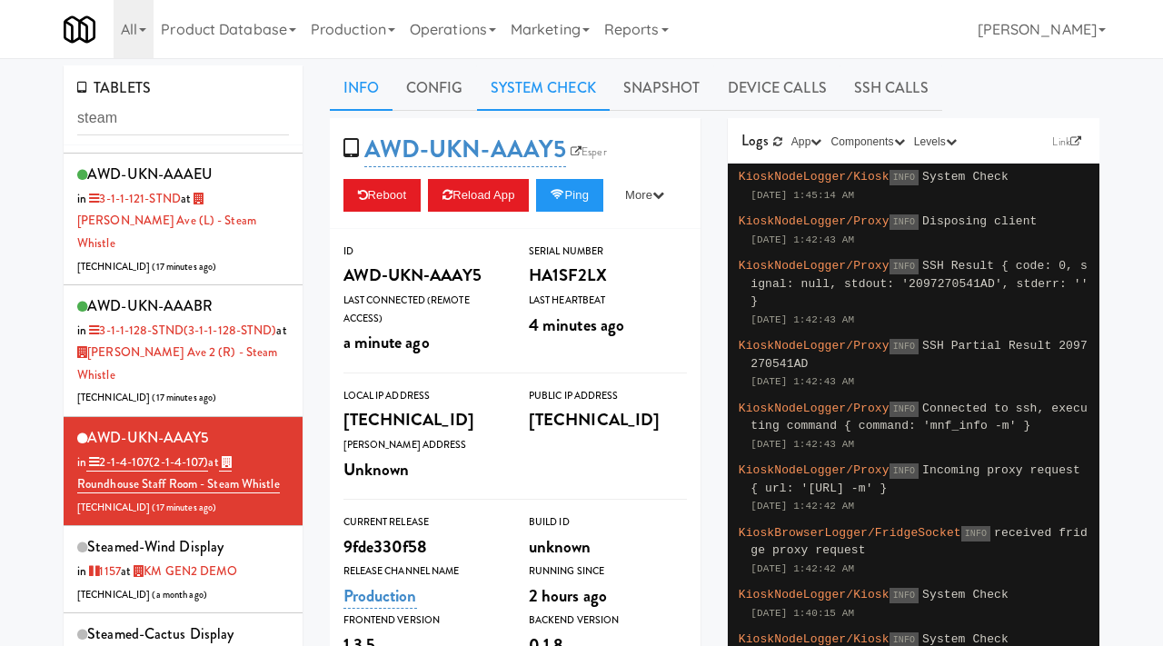
click at [528, 100] on link "System Check" at bounding box center [543, 87] width 133 height 45
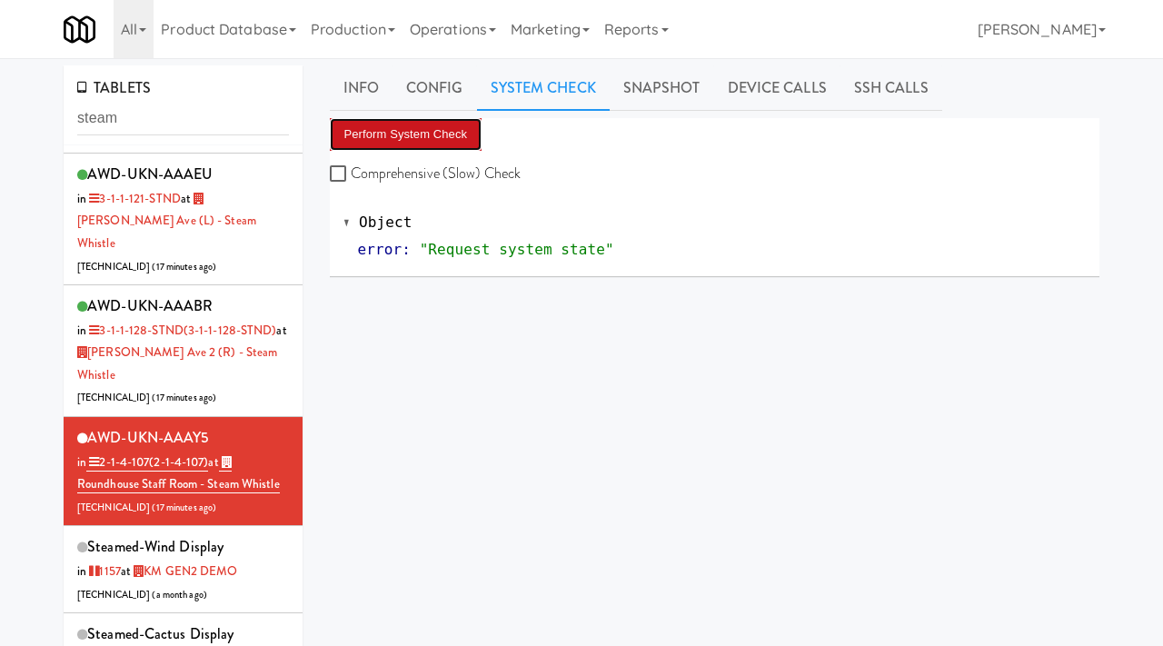
click at [422, 123] on button "Perform System Check" at bounding box center [406, 134] width 153 height 33
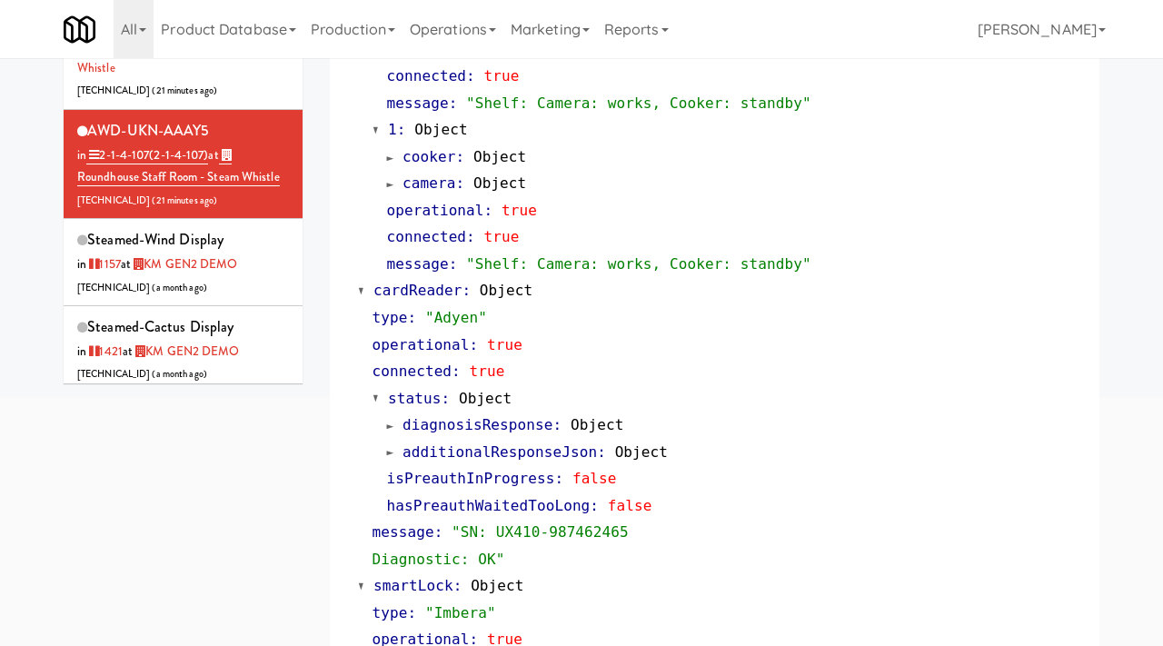
scroll to position [878, 0]
